Goal: Task Accomplishment & Management: Use online tool/utility

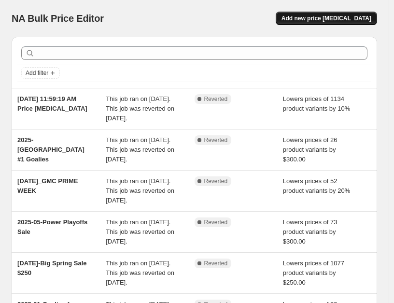
click at [336, 20] on span "Add new price change job" at bounding box center [326, 18] width 90 height 8
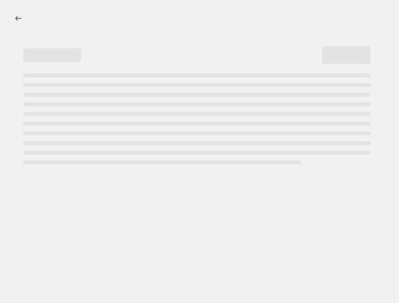
select select "percentage"
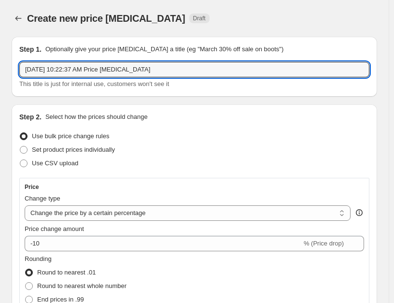
drag, startPoint x: 201, startPoint y: 70, endPoint x: 24, endPoint y: 55, distance: 178.2
click at [16, 54] on div "Step 1. Optionally give your price change job a title (eg "March 30% off sale o…" at bounding box center [194, 67] width 365 height 60
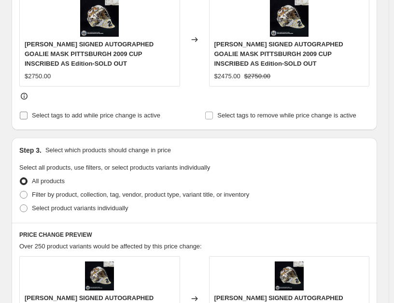
scroll to position [434, 0]
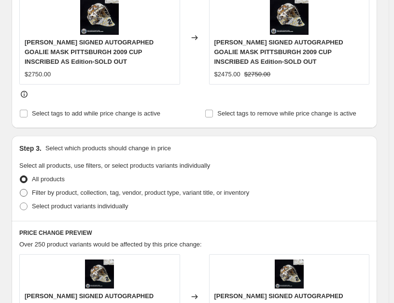
type input "2025-10-2025-26 New Season"
click at [164, 189] on span "Filter by product, collection, tag, vendor, product type, variant title, or inv…" at bounding box center [140, 192] width 217 height 7
click at [20, 189] on input "Filter by product, collection, tag, vendor, product type, variant title, or inv…" at bounding box center [20, 189] width 0 height 0
radio input "true"
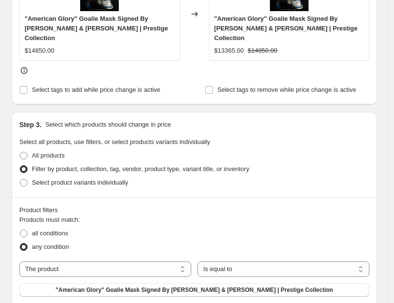
scroll to position [531, 0]
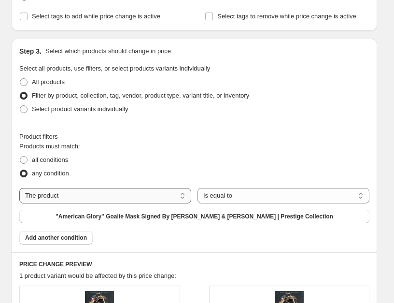
click at [170, 188] on select "The product The product's collection The product's tag The product's vendor The…" at bounding box center [105, 195] width 172 height 15
select select "collection"
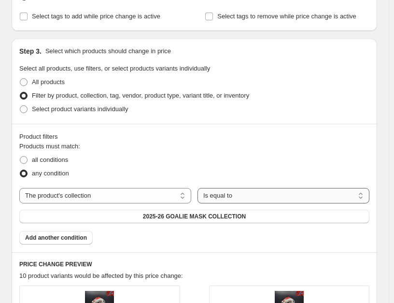
click at [254, 189] on select "Is equal to Is not equal to" at bounding box center [283, 195] width 172 height 15
click at [199, 188] on select "Is equal to Is not equal to" at bounding box center [283, 195] width 172 height 15
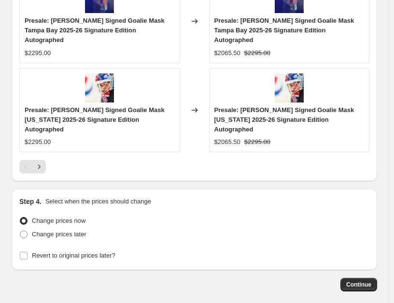
scroll to position [1110, 0]
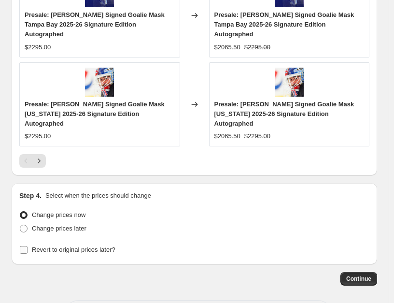
click at [63, 246] on span "Revert to original prices later?" at bounding box center [73, 249] width 83 height 7
click at [28, 246] on input "Revert to original prices later?" at bounding box center [24, 250] width 8 height 8
checkbox input "true"
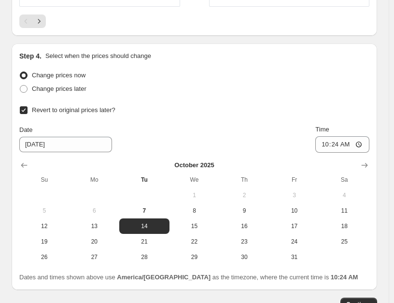
scroll to position [1254, 0]
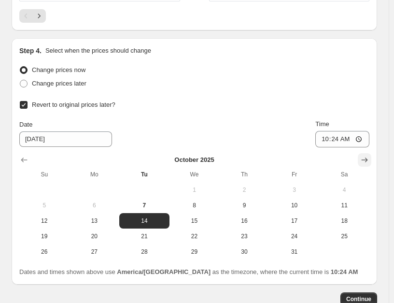
click at [369, 155] on icon "Show next month, November 2025" at bounding box center [364, 160] width 10 height 10
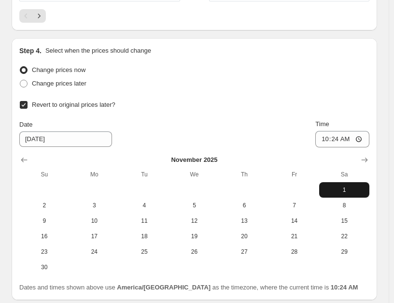
click at [344, 186] on span "1" at bounding box center [344, 190] width 42 height 8
type input "11/1/2025"
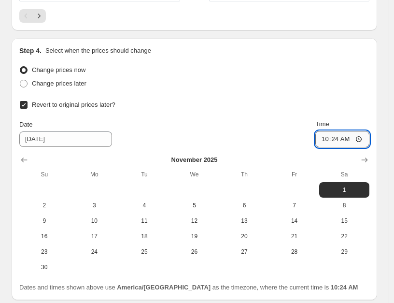
click at [335, 131] on input "10:24" at bounding box center [342, 139] width 54 height 16
click at [330, 131] on input "10:24" at bounding box center [342, 139] width 54 height 16
click at [331, 131] on input "09:00" at bounding box center [342, 139] width 54 height 16
type input "08:00"
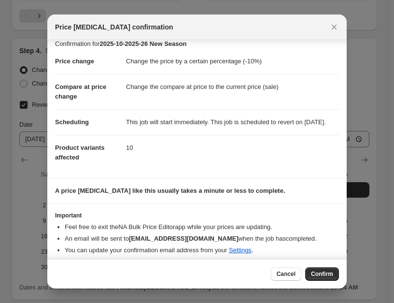
scroll to position [23, 0]
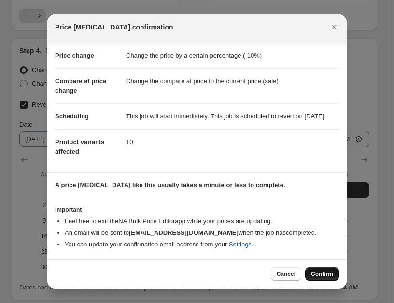
click at [328, 271] on span "Confirm" at bounding box center [322, 274] width 22 height 8
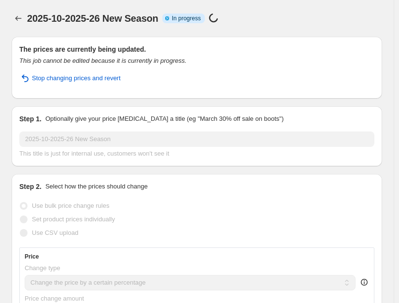
select select "percentage"
select select "collection"
